Goal: Information Seeking & Learning: Learn about a topic

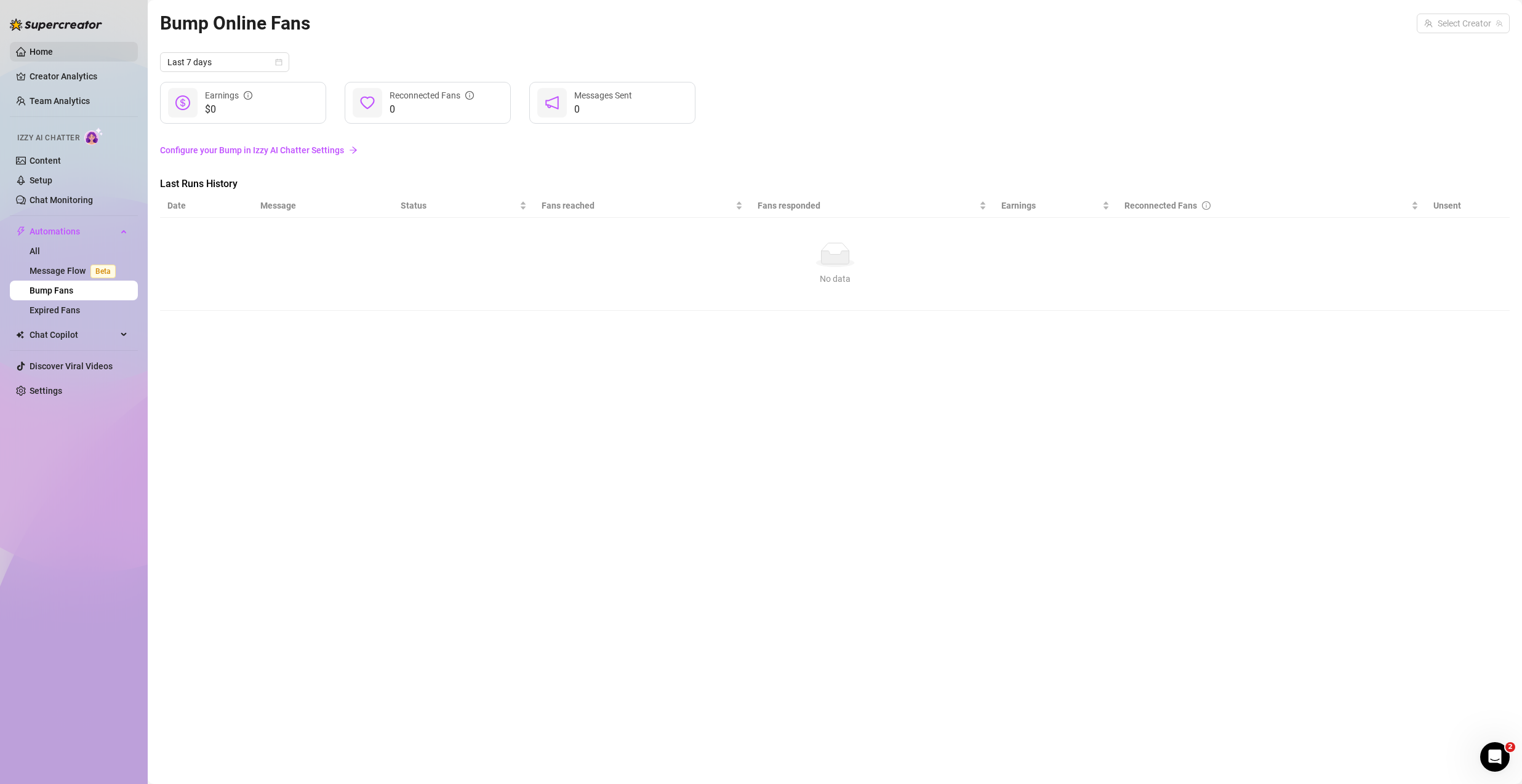
click at [30, 56] on link "Home" at bounding box center [41, 51] width 23 height 10
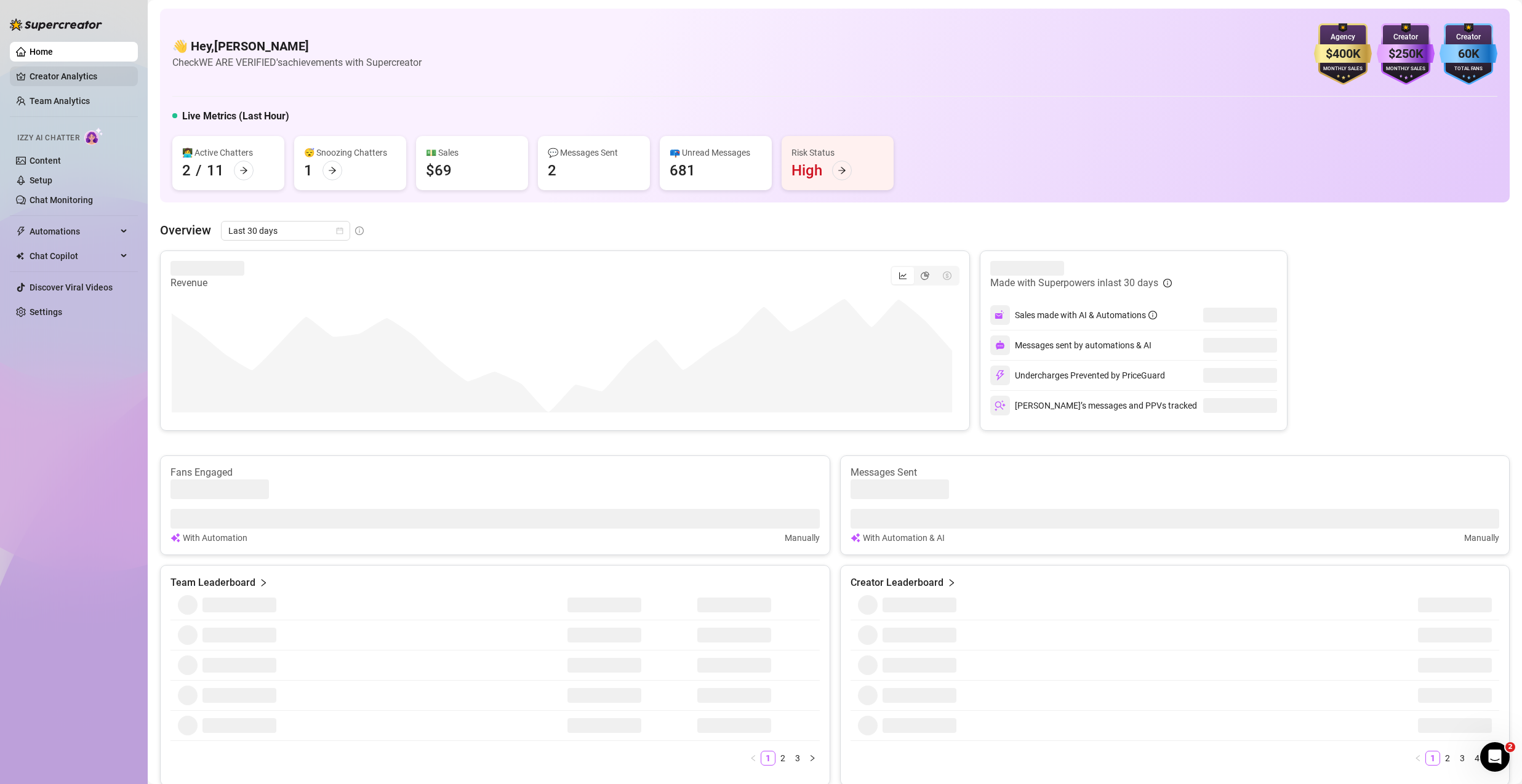
click at [84, 76] on link "Creator Analytics" at bounding box center [79, 76] width 98 height 19
click at [83, 76] on link "Creator Analytics" at bounding box center [79, 76] width 98 height 19
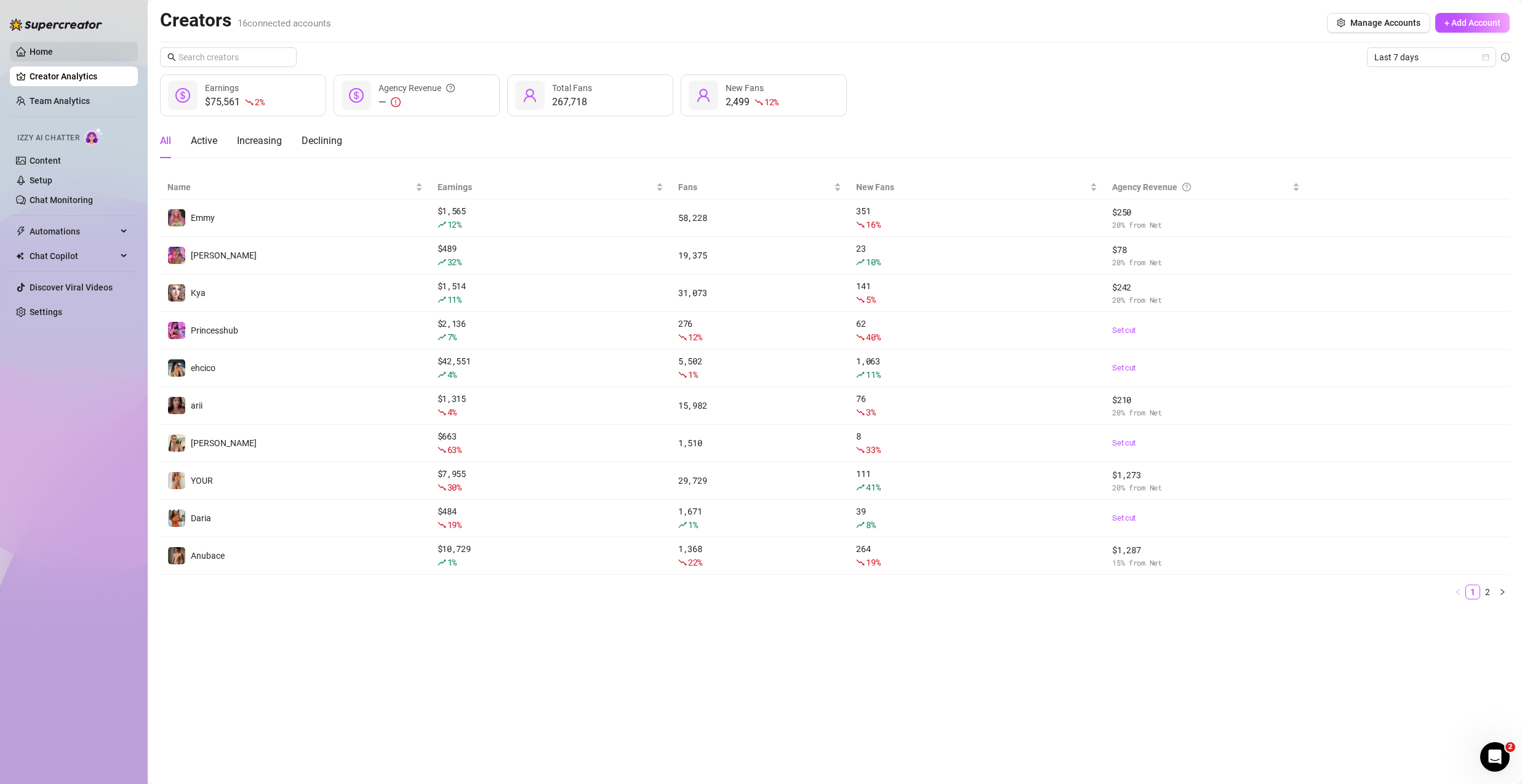
click at [46, 51] on link "Home" at bounding box center [41, 51] width 23 height 10
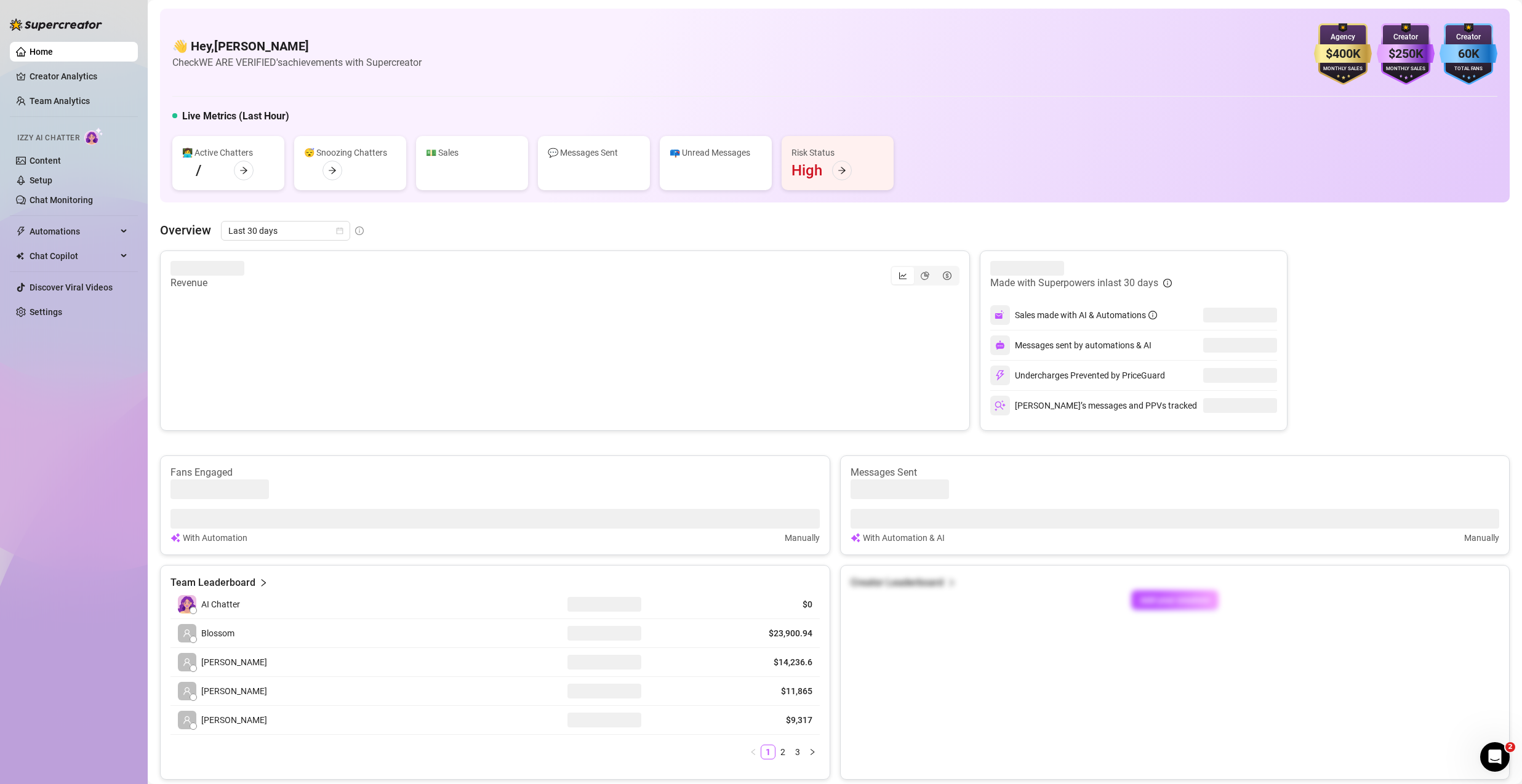
click at [57, 78] on link "Creator Analytics" at bounding box center [79, 76] width 98 height 19
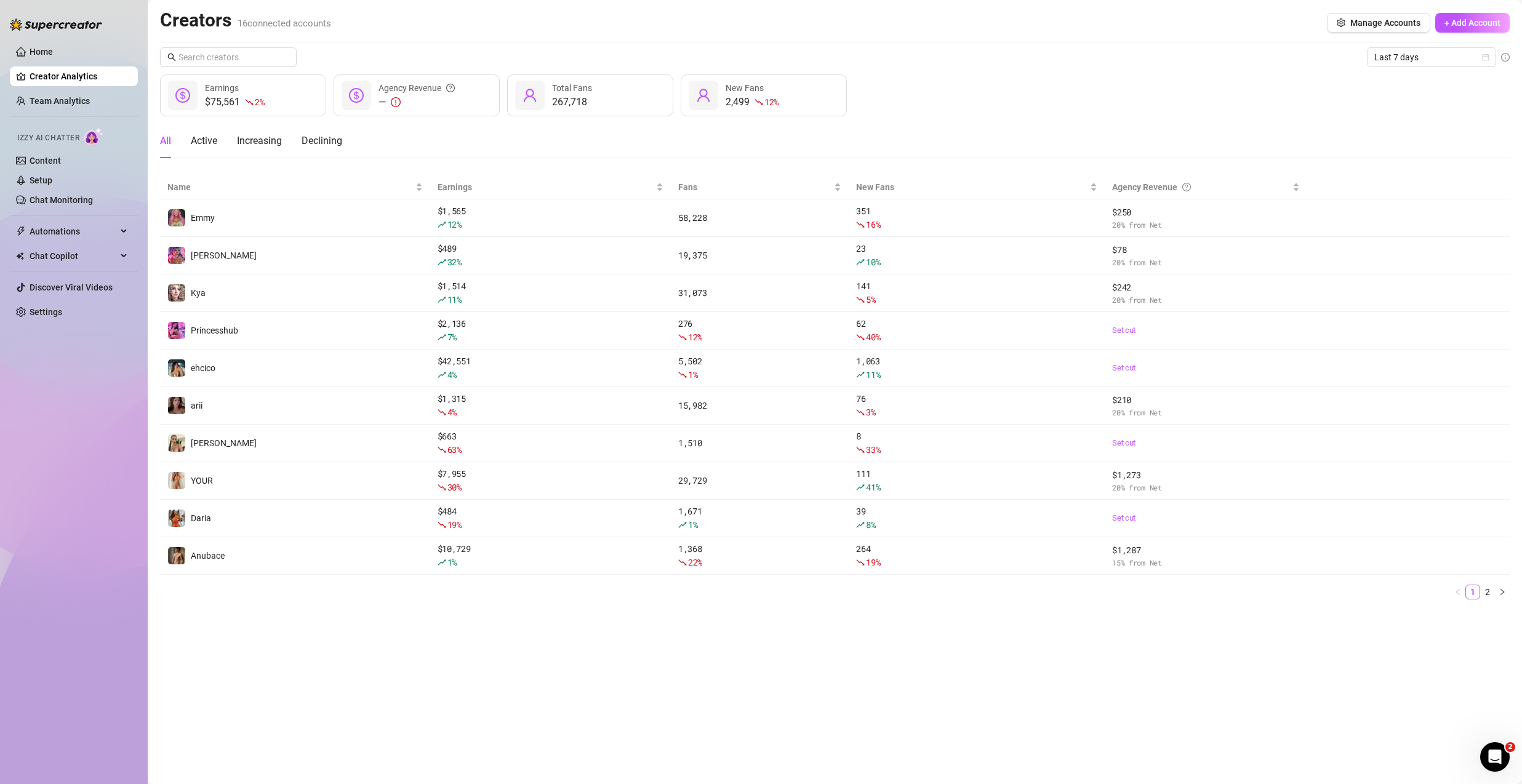
click at [926, 35] on div "Creators 16 connected accounts Manage Accounts + Add Account" at bounding box center [835, 22] width 1350 height 29
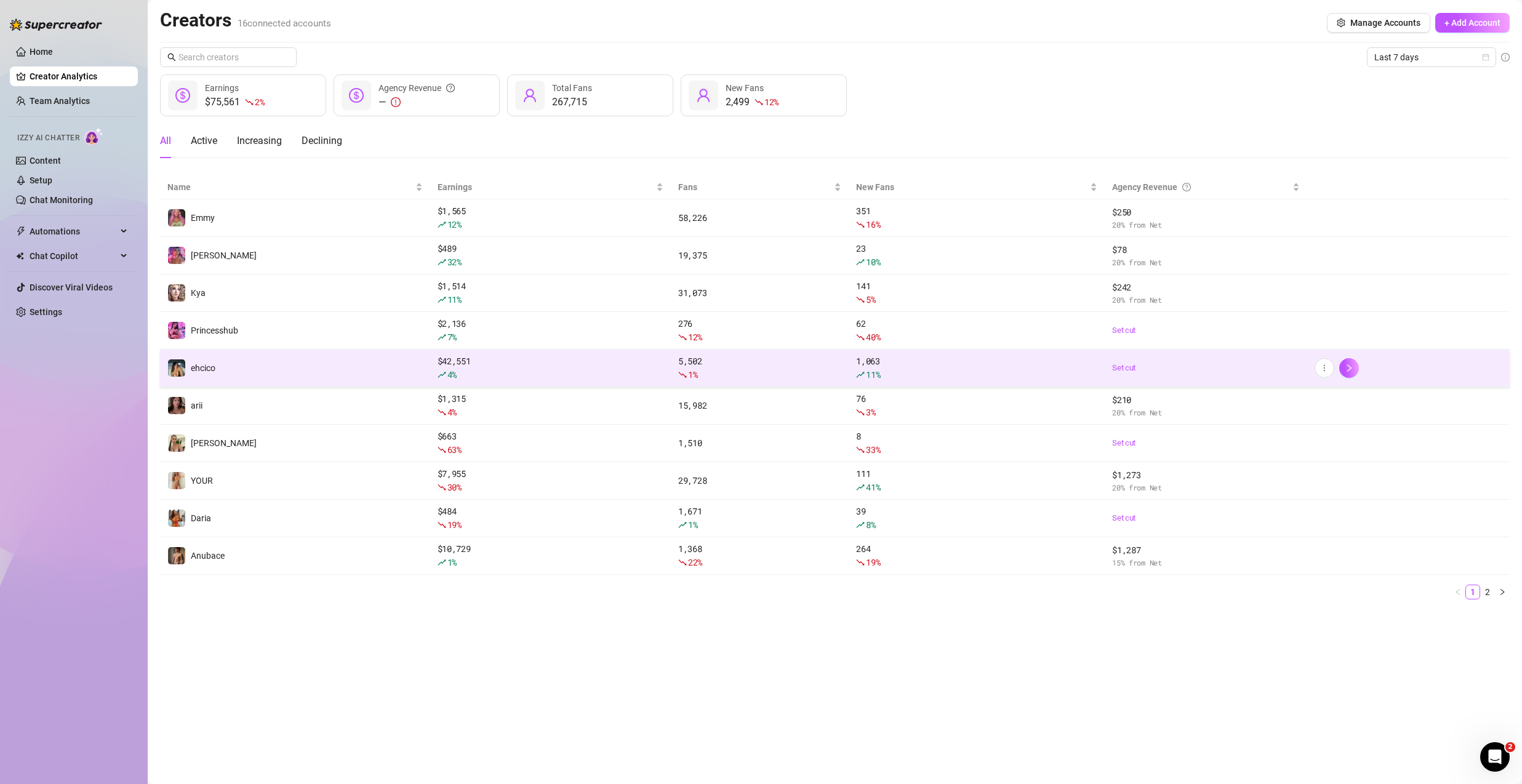
click at [333, 367] on td "ehcico" at bounding box center [295, 368] width 270 height 38
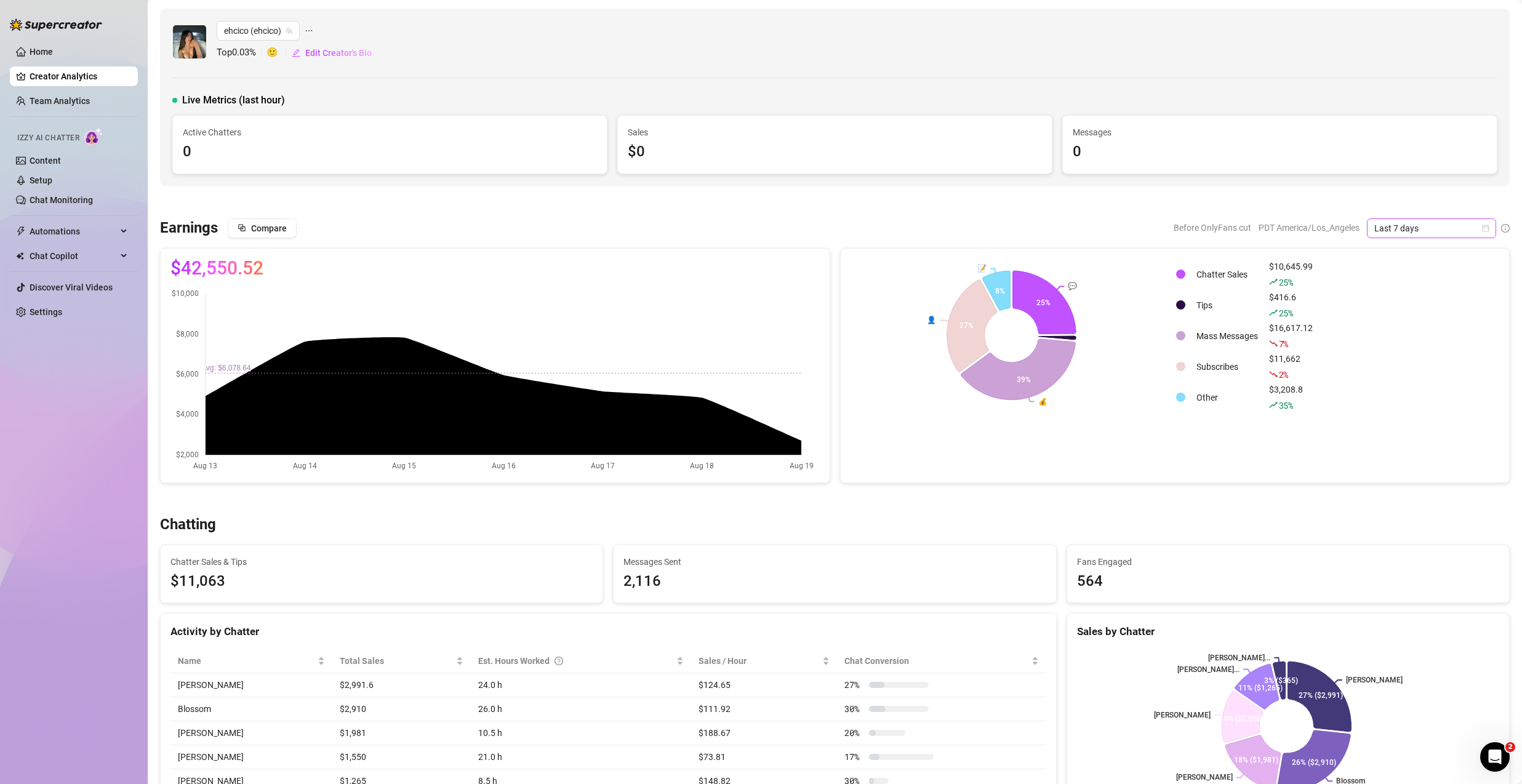
click at [1461, 222] on span "Last 7 days" at bounding box center [1432, 228] width 115 height 19
click at [1437, 292] on div "Last 30 days" at bounding box center [1422, 292] width 109 height 14
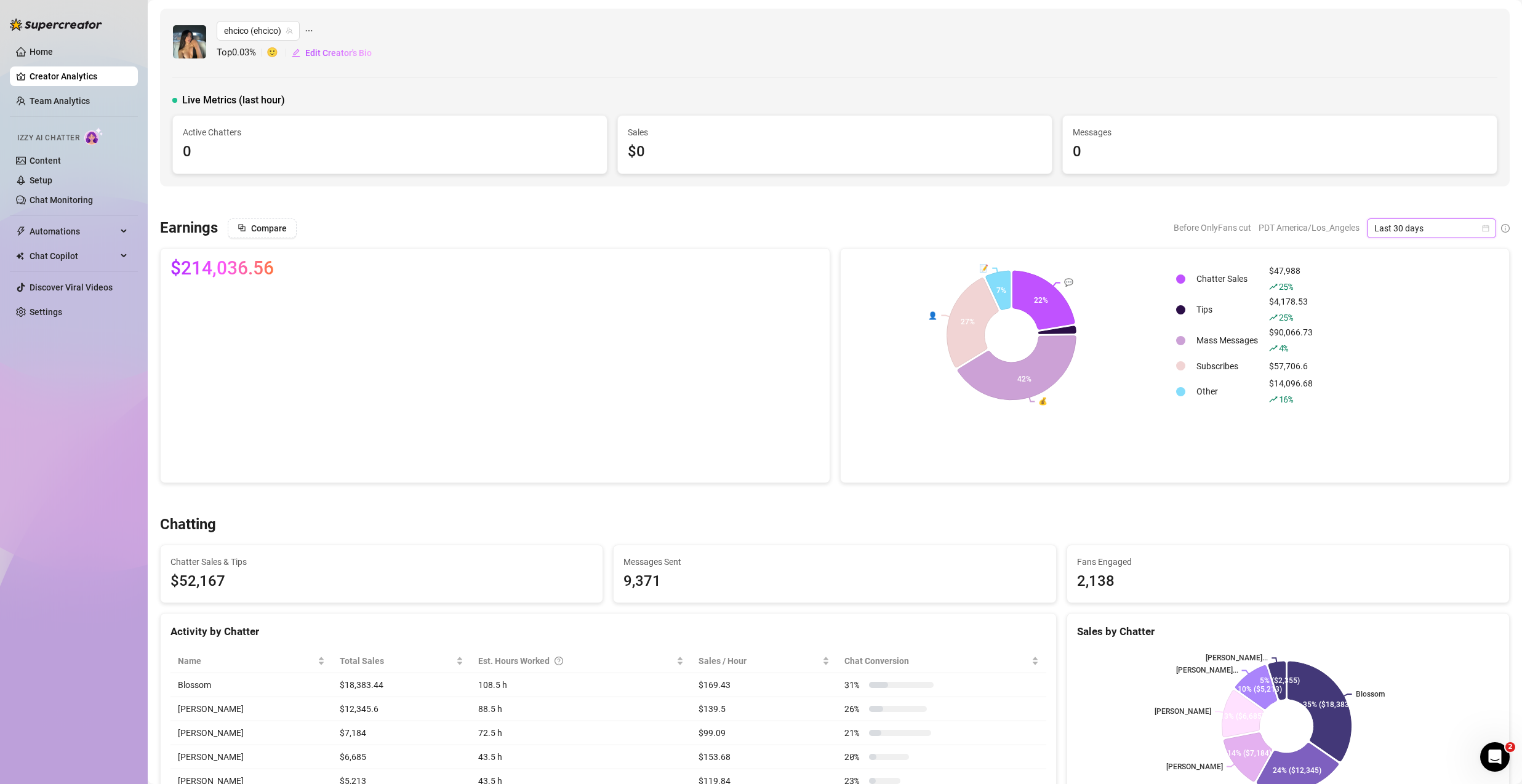
click at [1393, 230] on span "Last 30 days" at bounding box center [1432, 228] width 115 height 19
click at [1100, 80] on div "ehcico (ehcico) Top 0.03 % 🙂 Edit Creator's Bio Live Metrics (last hour) Active…" at bounding box center [835, 97] width 1350 height 178
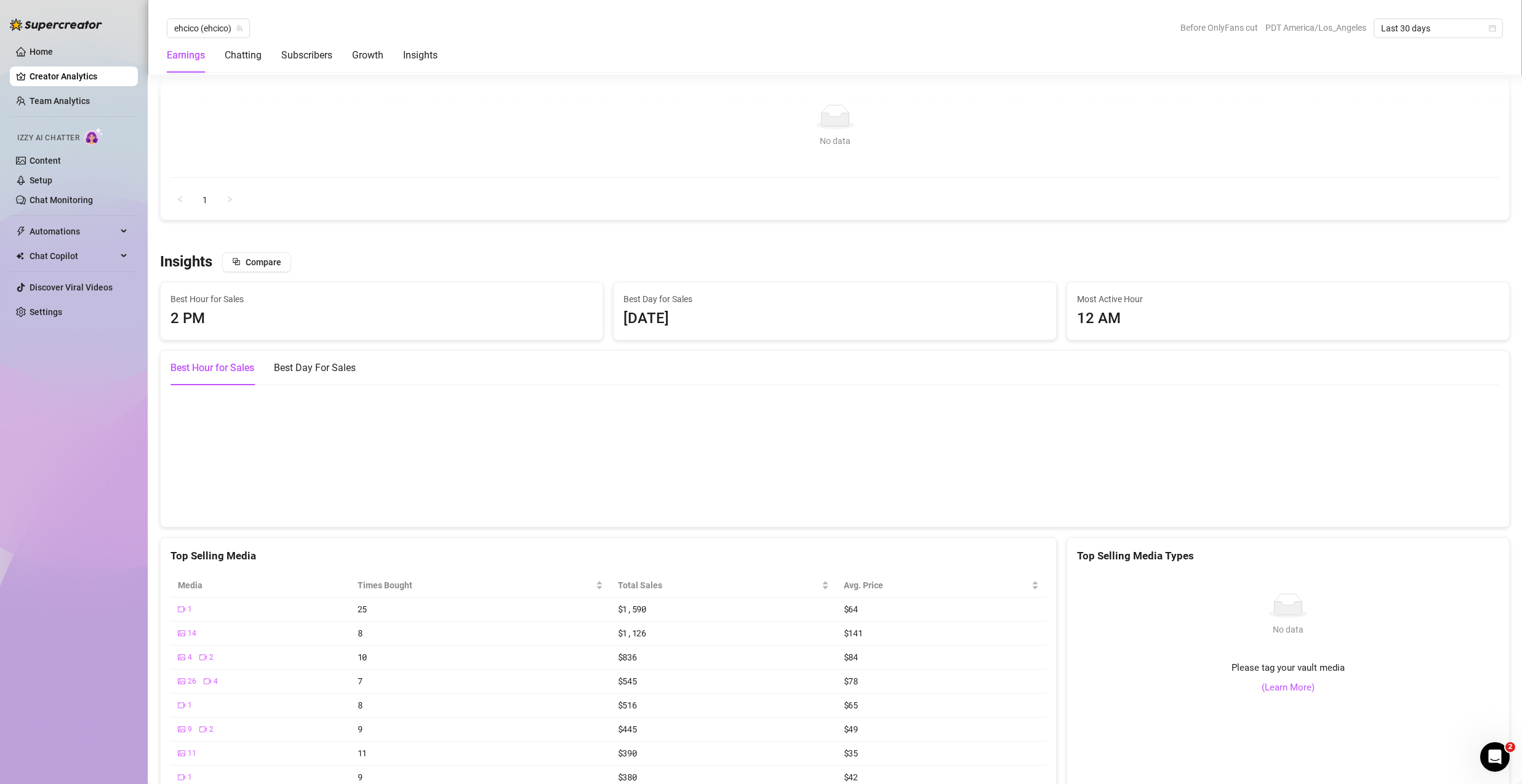
scroll to position [1620, 0]
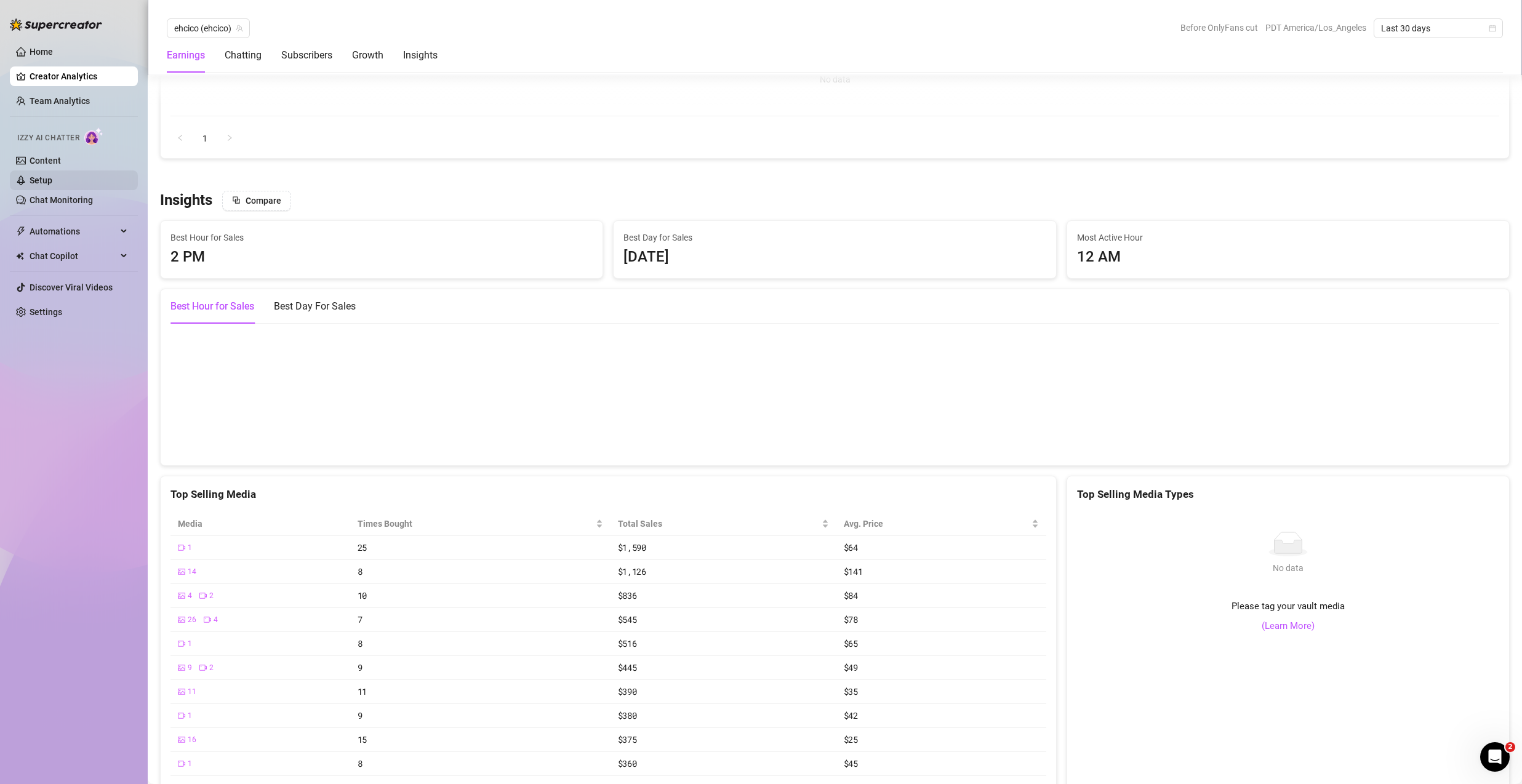
click at [52, 175] on link "Setup" at bounding box center [41, 180] width 23 height 10
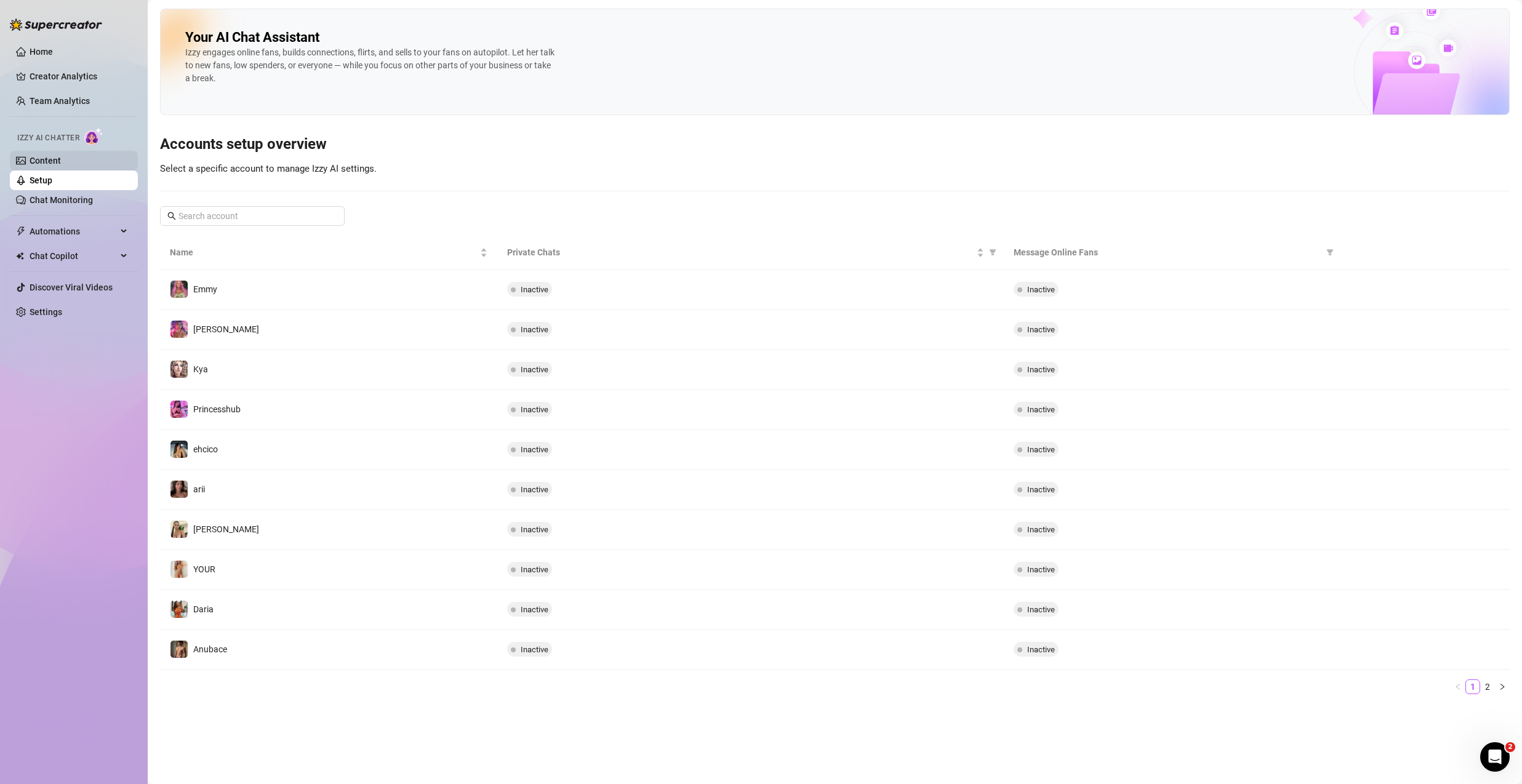
click at [56, 166] on link "Content" at bounding box center [45, 160] width 32 height 10
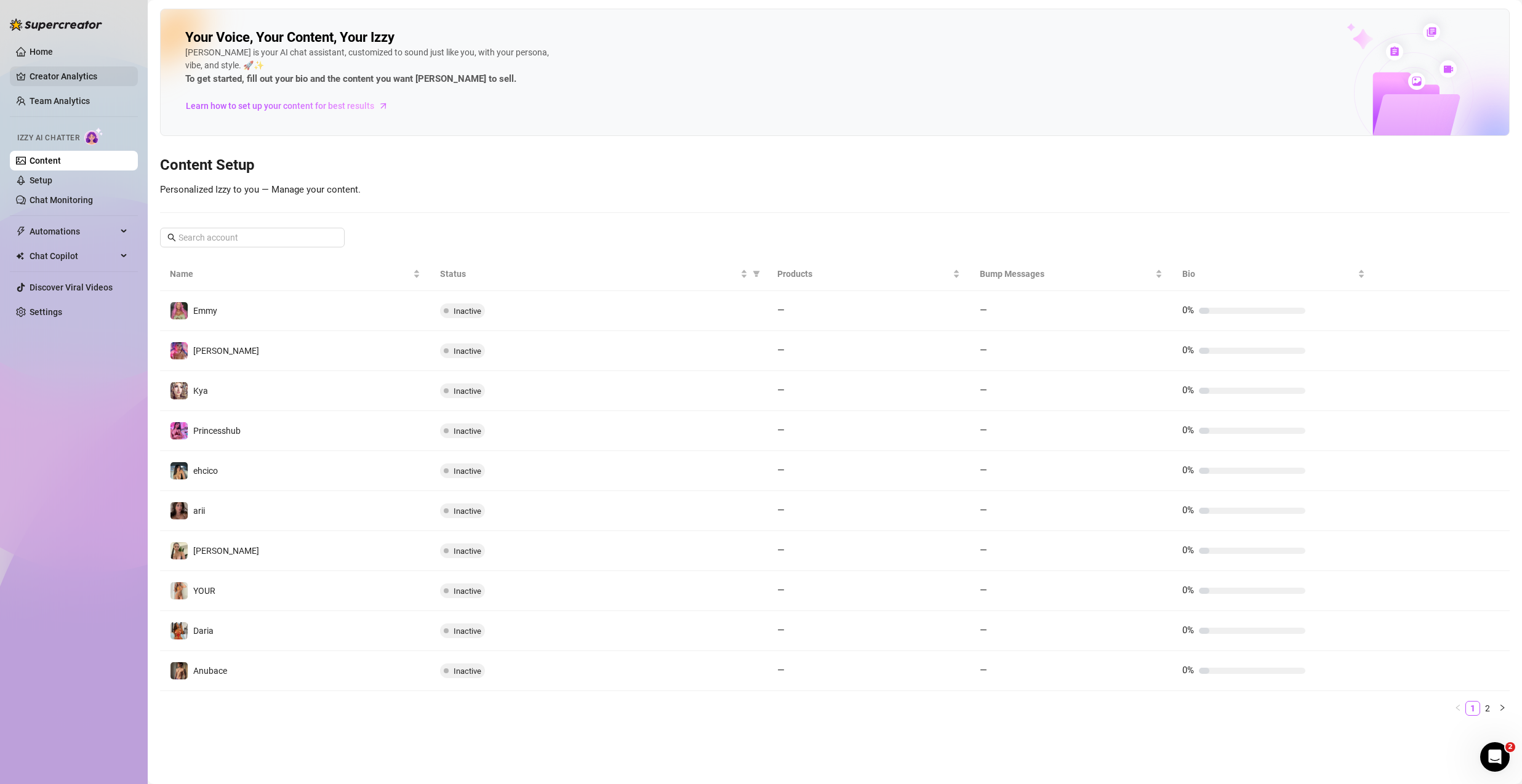
click at [65, 82] on link "Creator Analytics" at bounding box center [79, 76] width 98 height 19
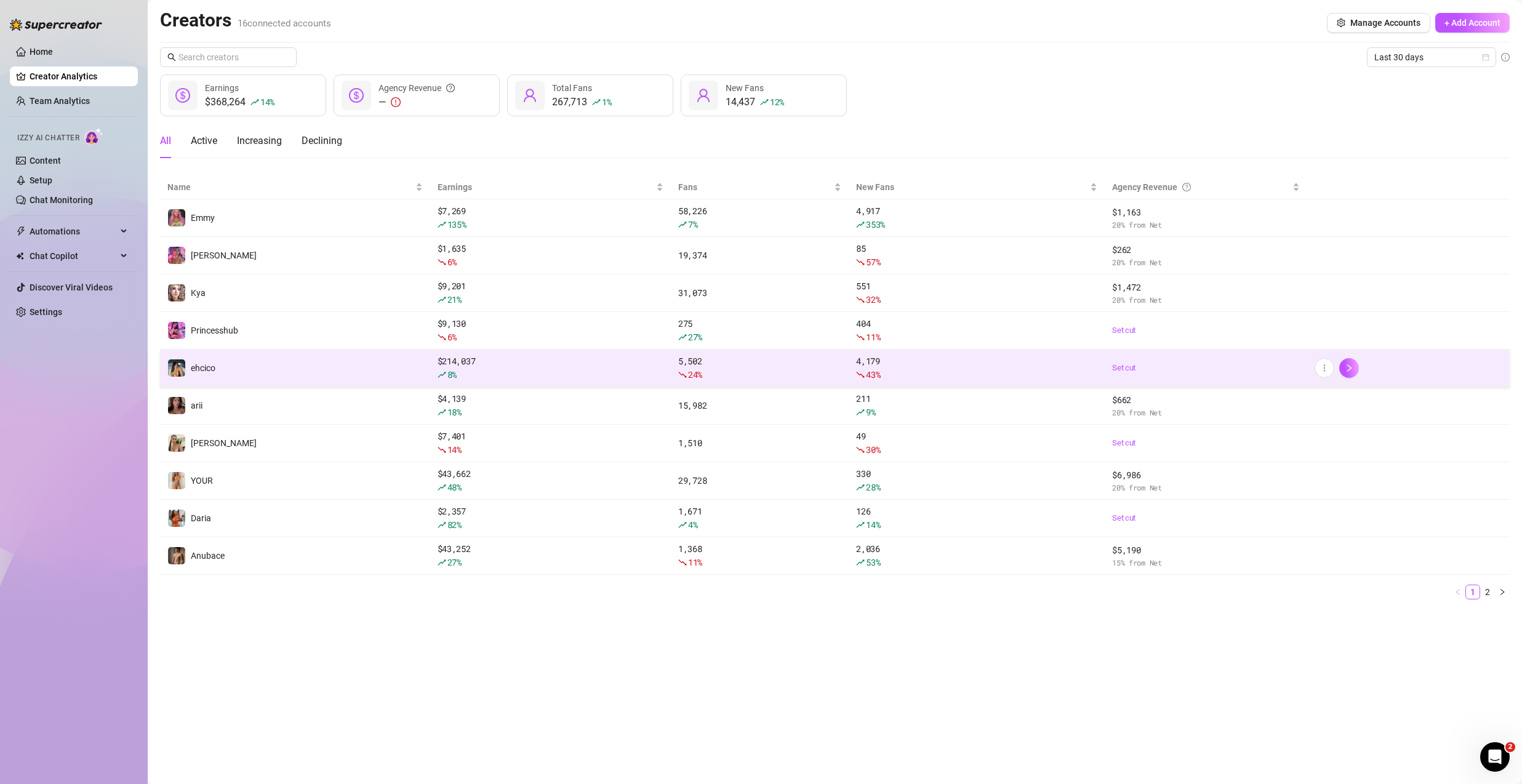
click at [267, 367] on td "ehcico" at bounding box center [295, 368] width 270 height 38
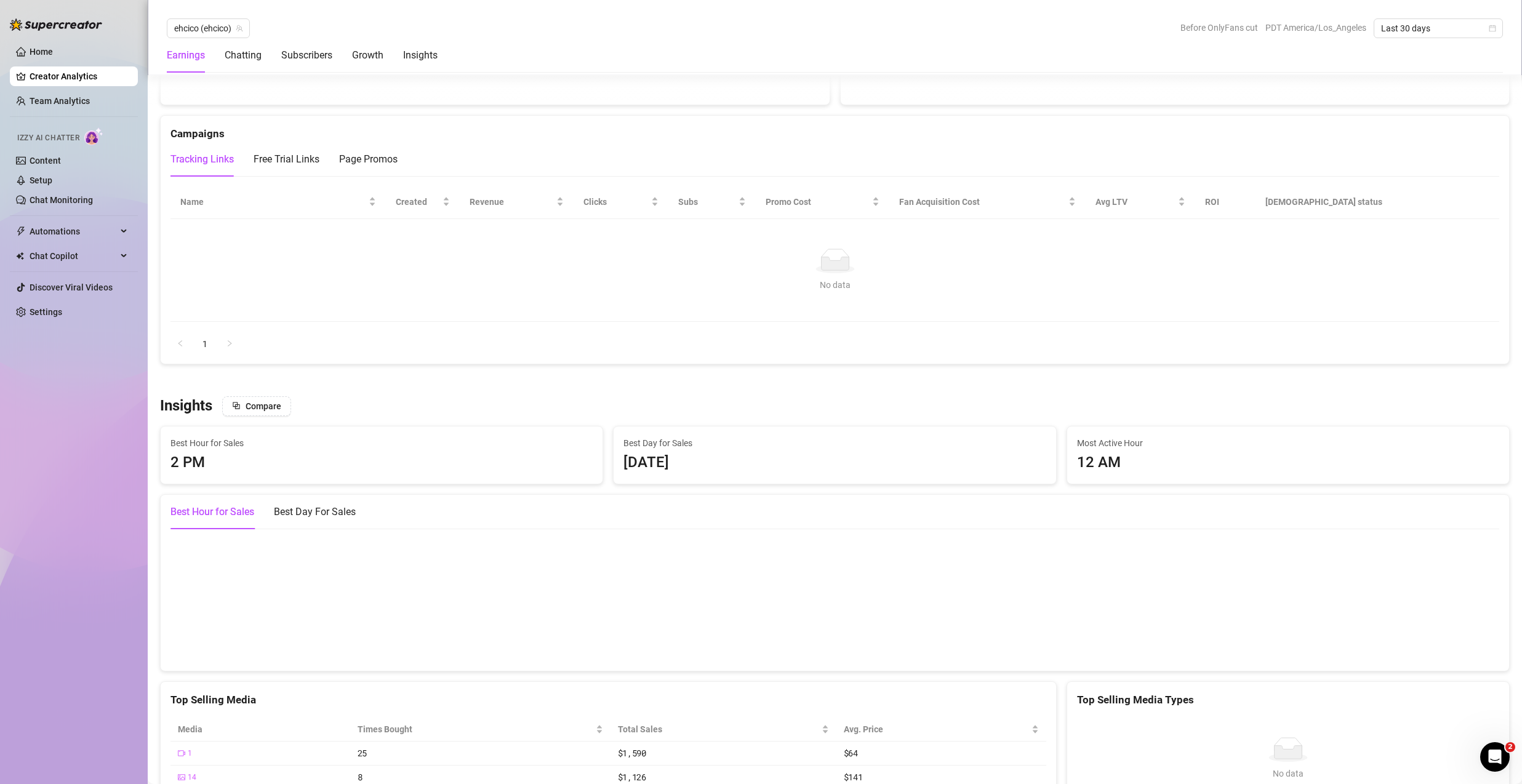
scroll to position [1840, 0]
